Goal: Navigation & Orientation: Understand site structure

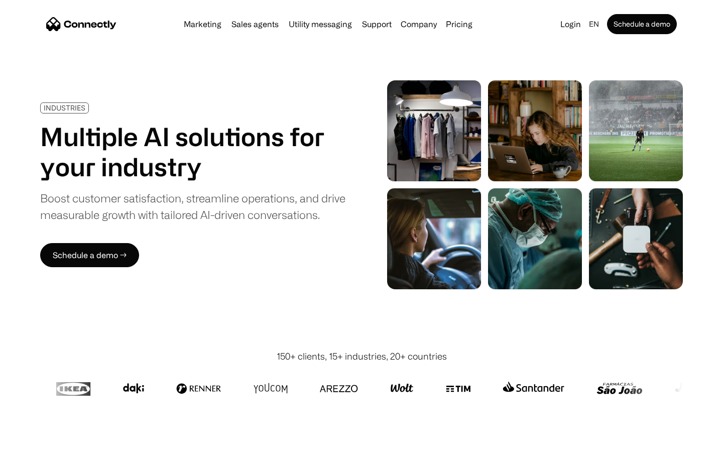
scroll to position [2845, 0]
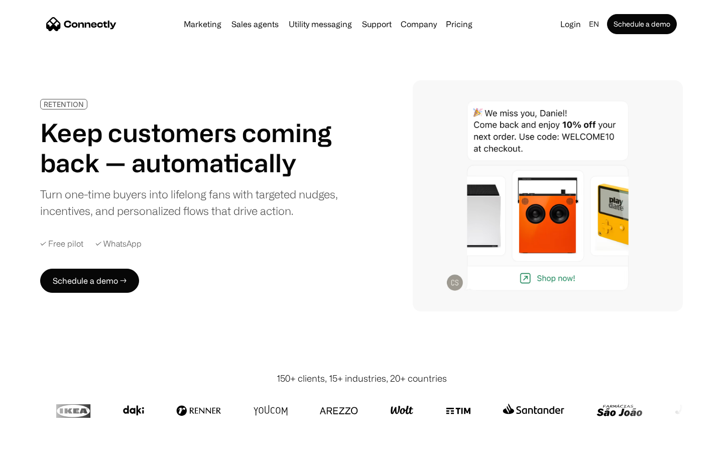
scroll to position [2847, 0]
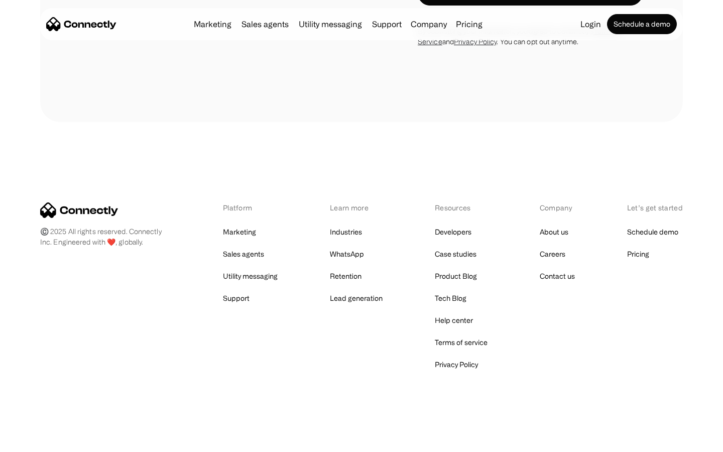
scroll to position [925, 0]
